Goal: Check status: Check status

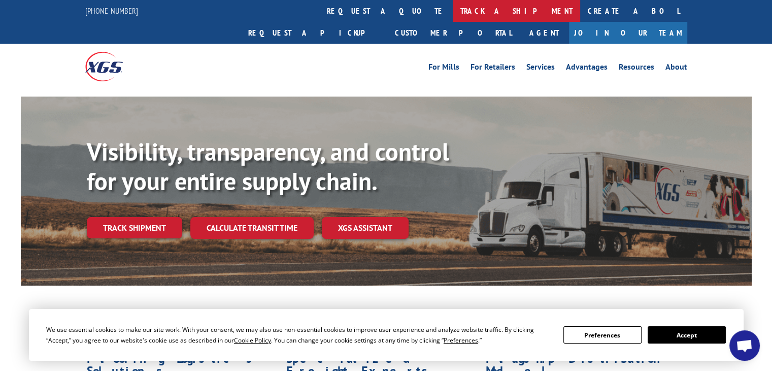
click at [453, 10] on link "track a shipment" at bounding box center [516, 11] width 127 height 22
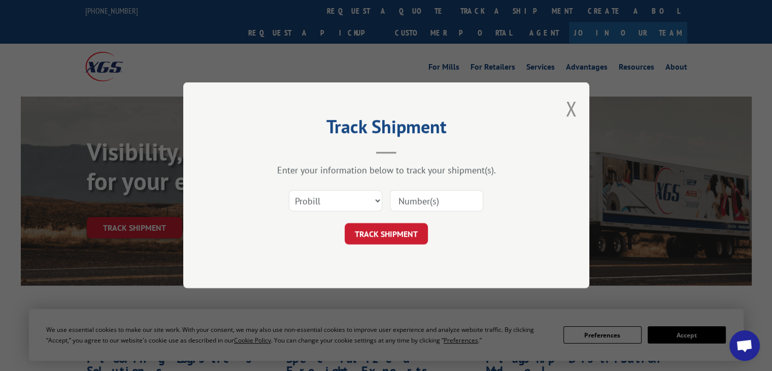
drag, startPoint x: 411, startPoint y: 193, endPoint x: 411, endPoint y: 200, distance: 6.6
click at [411, 194] on input at bounding box center [436, 200] width 93 height 21
type input "17402832"
click button "TRACK SHIPMENT" at bounding box center [386, 233] width 83 height 21
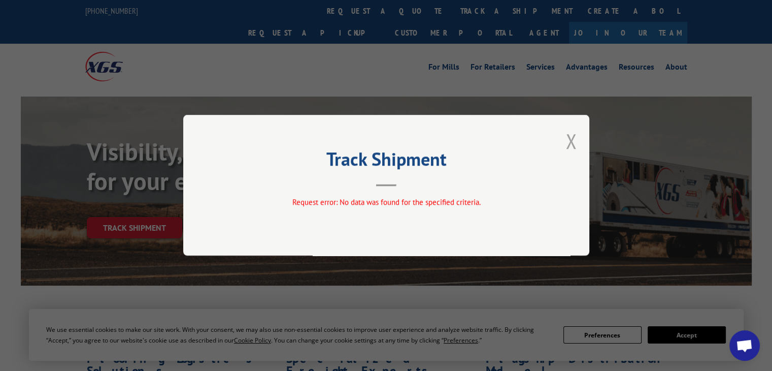
click at [571, 143] on button "Close modal" at bounding box center [571, 140] width 11 height 27
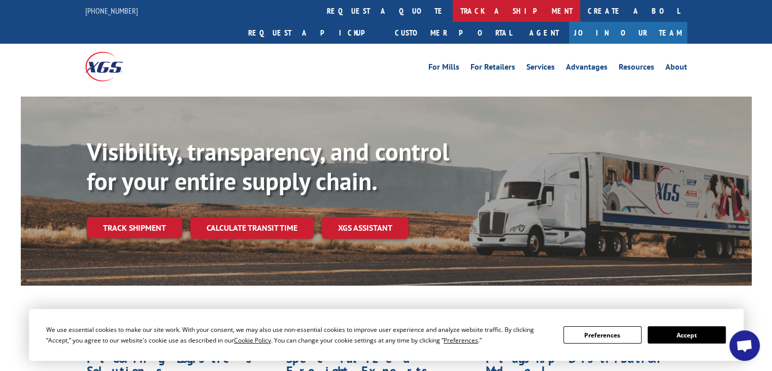
click at [453, 15] on link "track a shipment" at bounding box center [516, 11] width 127 height 22
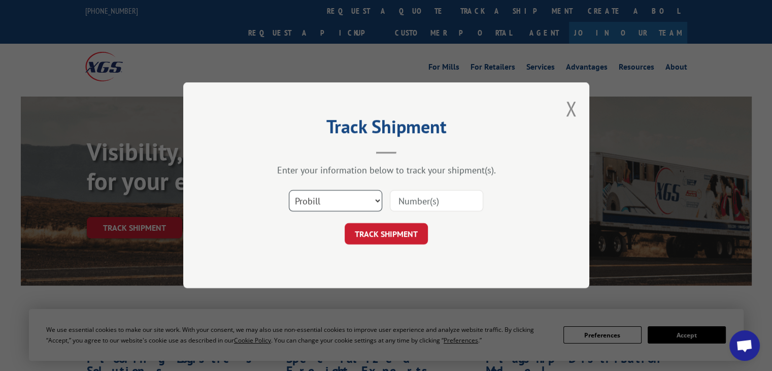
click at [319, 192] on select "Select category... Probill BOL PO" at bounding box center [335, 200] width 93 height 21
click at [314, 204] on select "Select category... Probill BOL PO" at bounding box center [335, 200] width 93 height 21
select select "po"
click at [289, 190] on select "Select category... Probill BOL PO" at bounding box center [335, 200] width 93 height 21
click at [419, 189] on div at bounding box center [436, 200] width 93 height 23
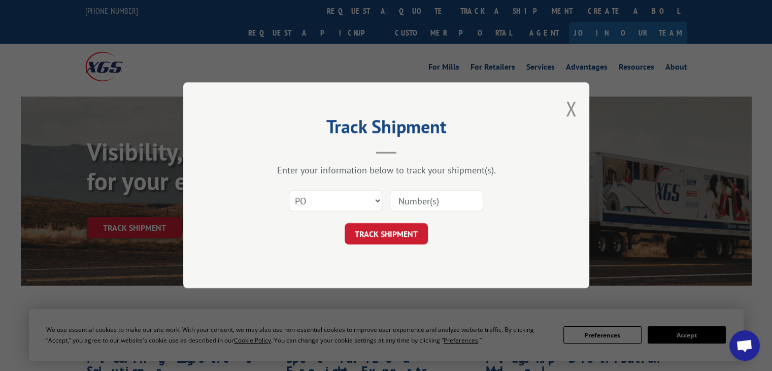
paste input "JL-8664256-15"
click at [414, 202] on input "JL-8664256-15" at bounding box center [436, 200] width 93 height 21
type input "JL-8664256-15"
click at [405, 241] on button "TRACK SHIPMENT" at bounding box center [386, 233] width 83 height 21
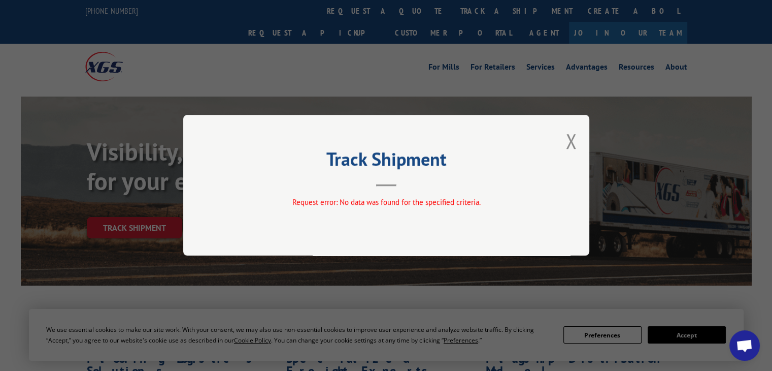
click at [565, 137] on div "Track Shipment Request error: No data was found for the specified criteria." at bounding box center [386, 185] width 406 height 141
click at [369, 9] on div "Track Shipment Request error: No data was found for the specified criteria." at bounding box center [386, 185] width 772 height 371
drag, startPoint x: 567, startPoint y: 139, endPoint x: 553, endPoint y: 129, distance: 16.8
click at [567, 138] on button "Close modal" at bounding box center [571, 140] width 11 height 27
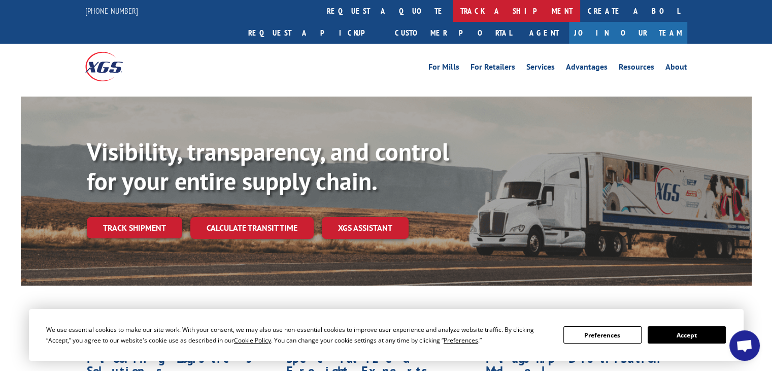
click at [453, 13] on link "track a shipment" at bounding box center [516, 11] width 127 height 22
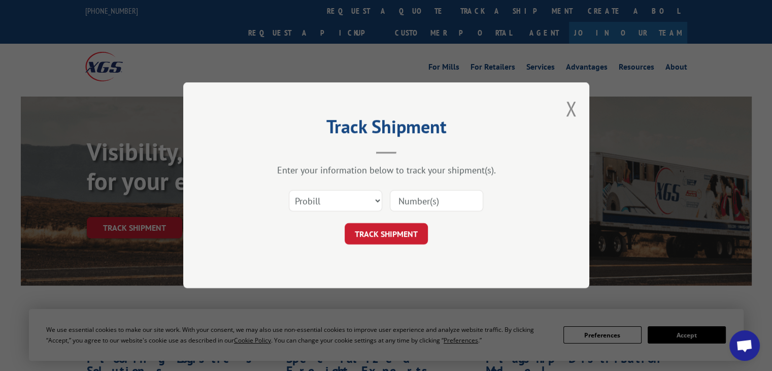
click at [401, 197] on input at bounding box center [436, 200] width 93 height 21
click at [361, 206] on select "Select category... Probill BOL PO" at bounding box center [335, 200] width 93 height 21
select select "po"
click at [289, 190] on select "Select category... Probill BOL PO" at bounding box center [335, 200] width 93 height 21
click at [424, 204] on input at bounding box center [436, 200] width 93 height 21
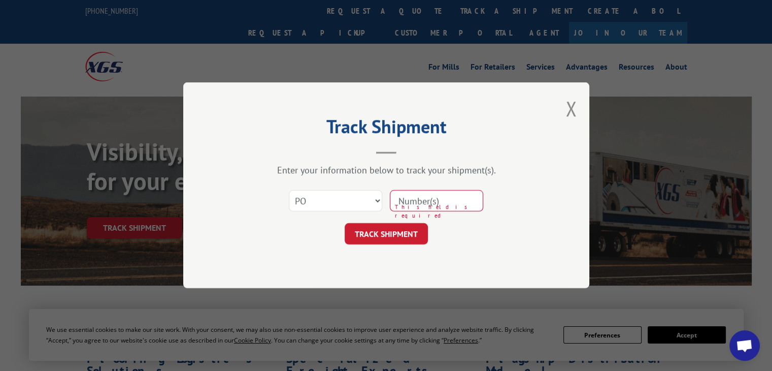
paste input "JL-8664256-15"
type input "8664256"
click button "TRACK SHIPMENT" at bounding box center [386, 233] width 83 height 21
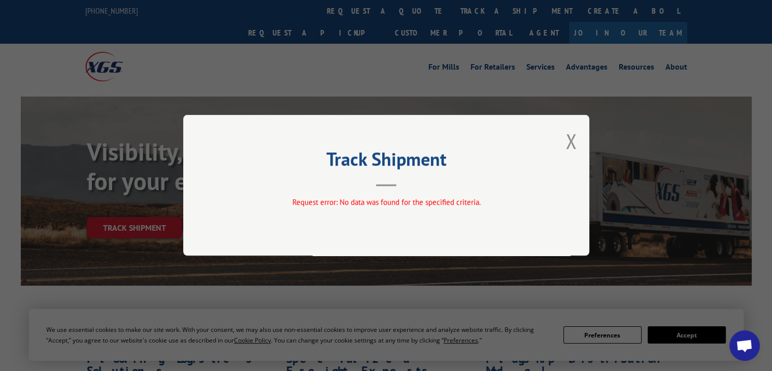
click at [569, 139] on button "Close modal" at bounding box center [571, 140] width 11 height 27
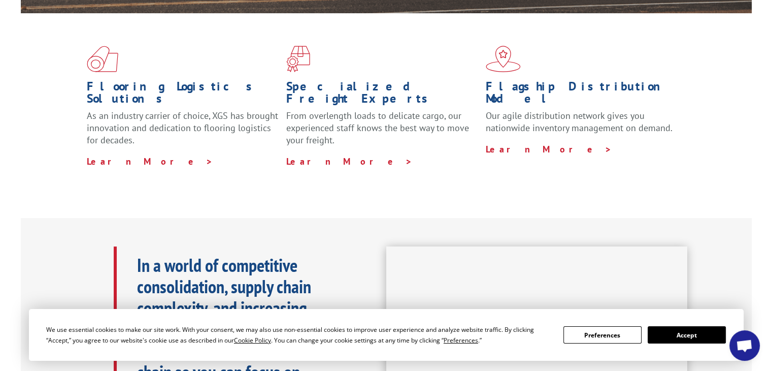
scroll to position [406, 0]
